Goal: Information Seeking & Learning: Learn about a topic

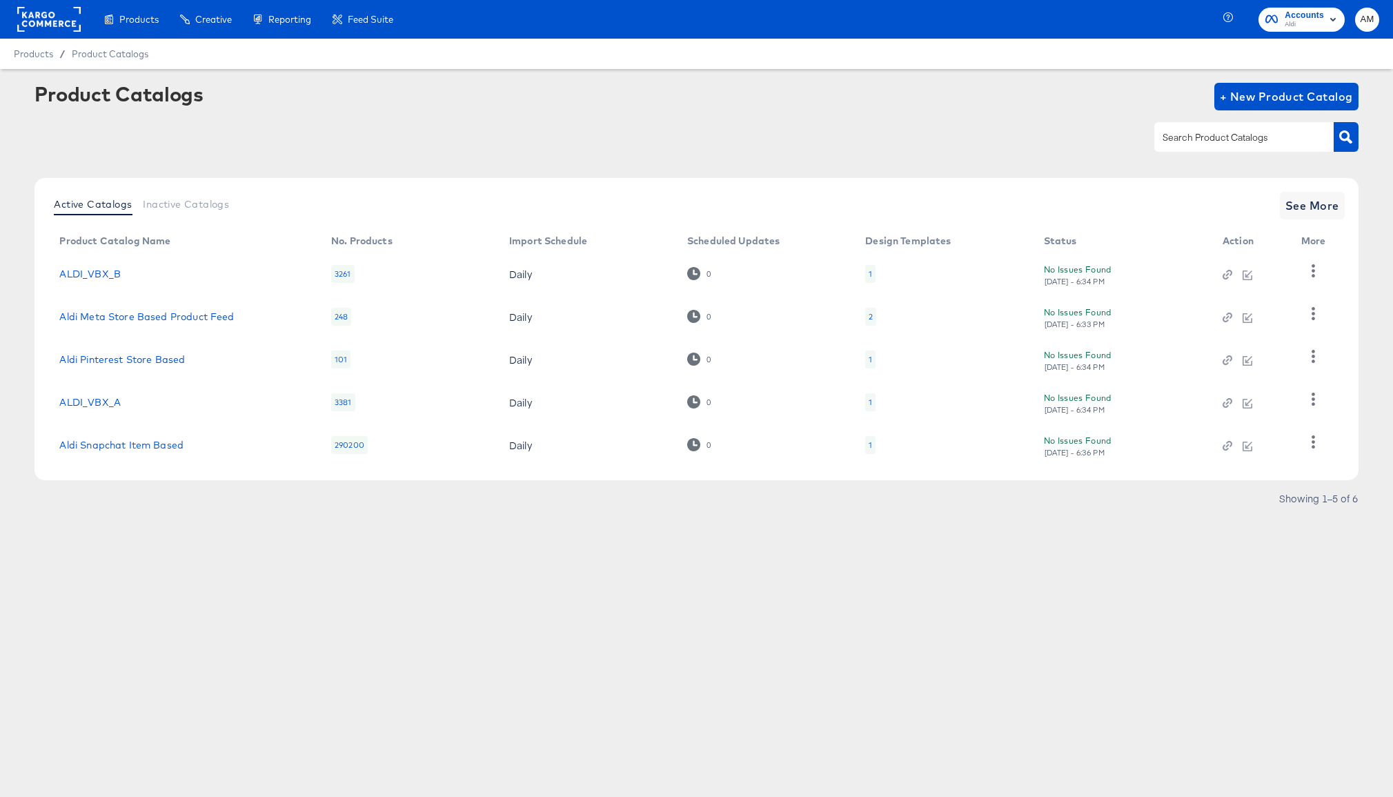
click at [340, 317] on div "248" at bounding box center [341, 317] width 20 height 18
click at [1311, 203] on span "See More" at bounding box center [1313, 205] width 54 height 19
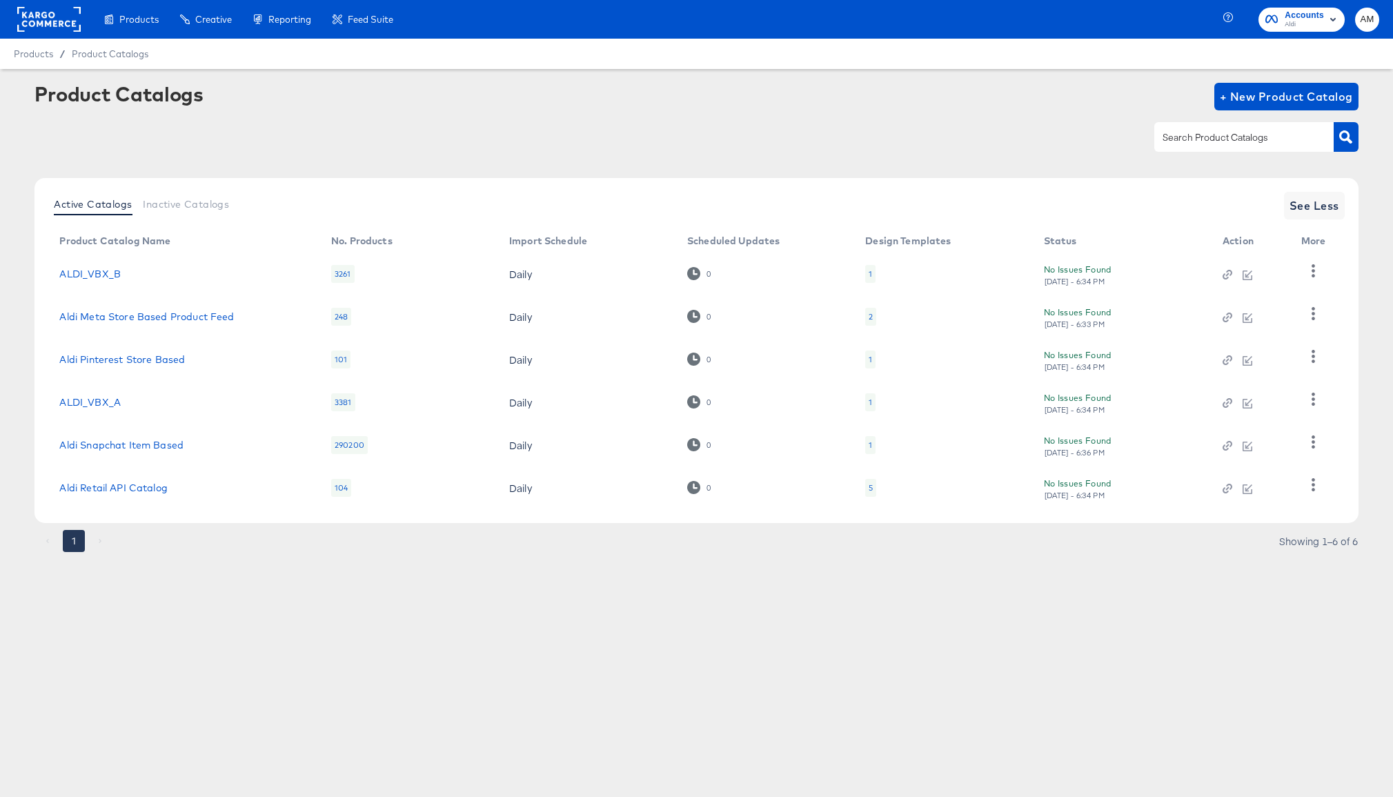
click at [343, 489] on div "104" at bounding box center [341, 488] width 20 height 18
click at [340, 355] on div "101" at bounding box center [340, 360] width 19 height 18
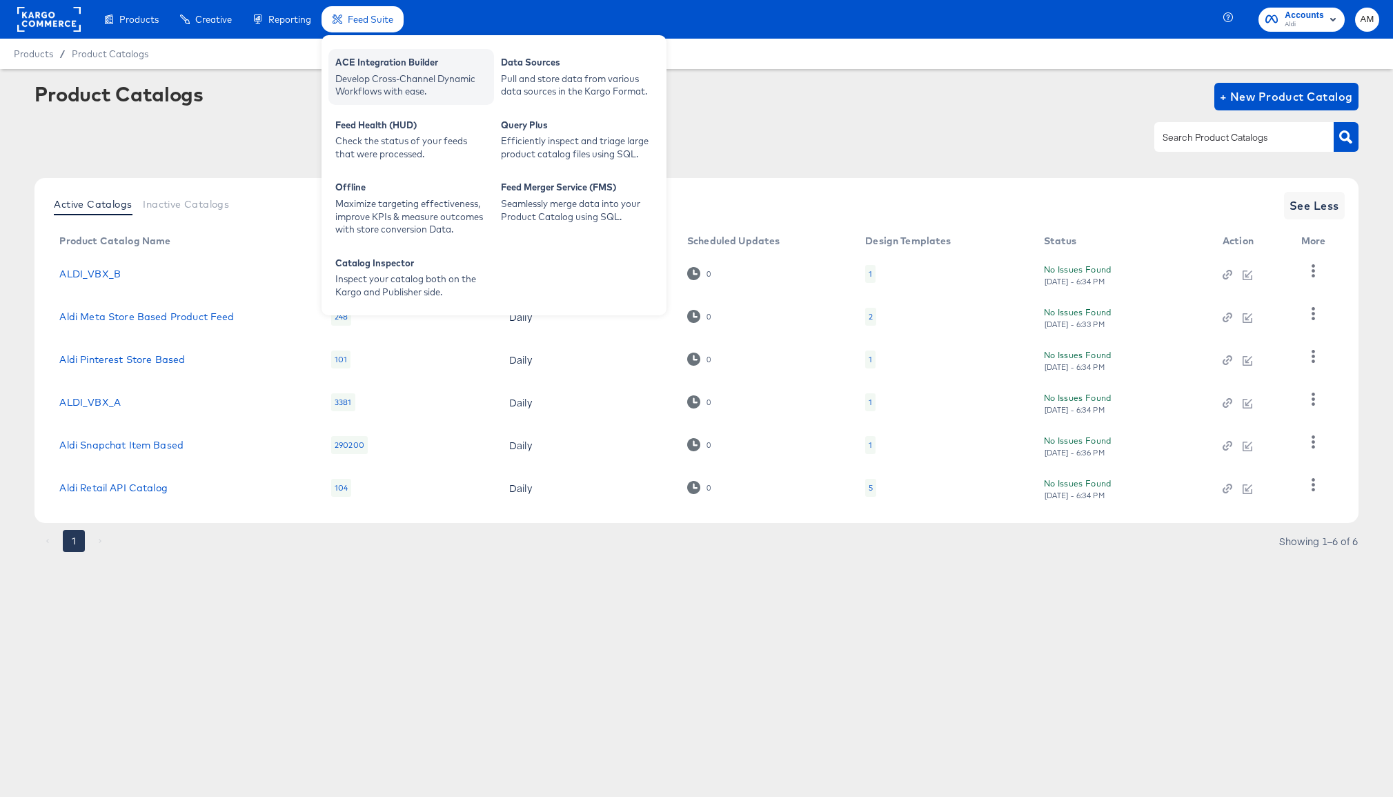
click at [383, 55] on div "ACE Integration Builder Develop Cross-Channel Dynamic Workflows with ease." at bounding box center [412, 77] width 166 height 56
click at [398, 78] on div "Develop Cross-Channel Dynamic Workflows with ease." at bounding box center [411, 85] width 152 height 26
